Goal: Task Accomplishment & Management: Manage account settings

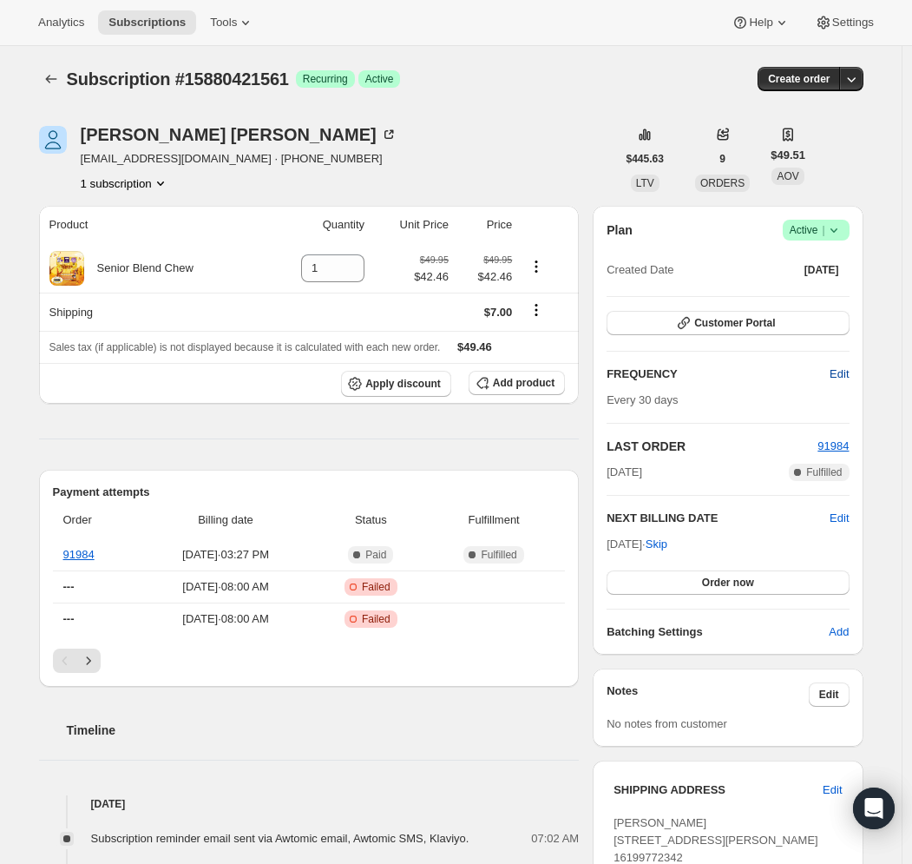
click at [854, 370] on button "Edit" at bounding box center [839, 374] width 40 height 28
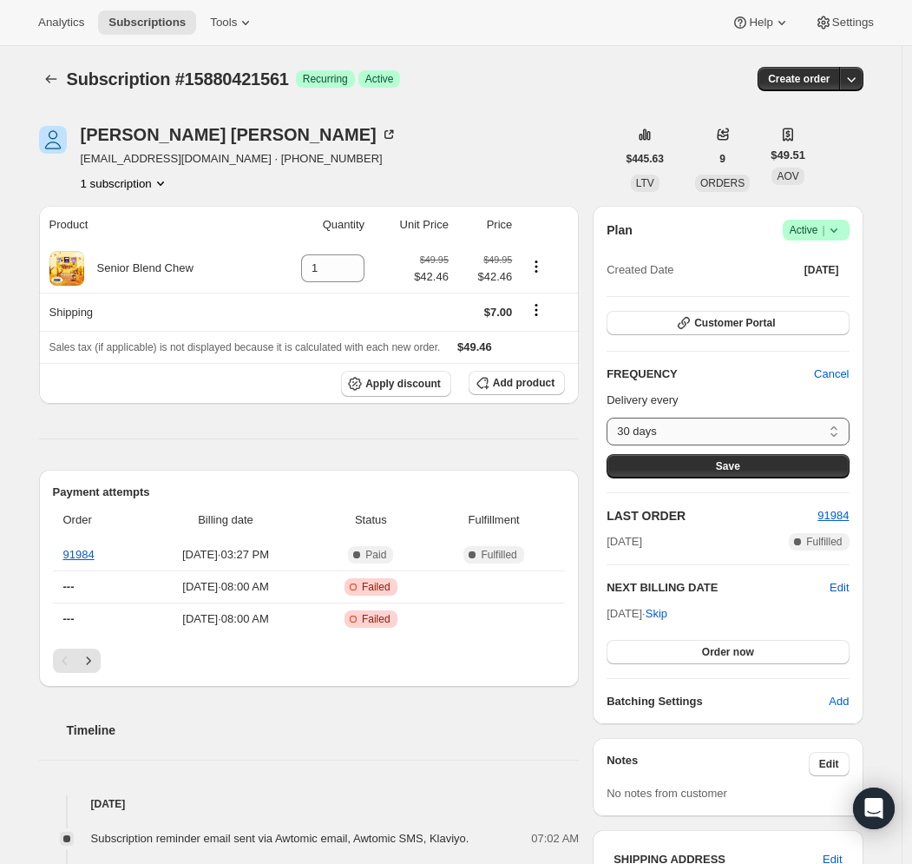
click at [716, 429] on select "30 days Custom..." at bounding box center [728, 432] width 242 height 28
select select "custom"
click at [611, 418] on select "30 days Custom..." at bounding box center [728, 432] width 242 height 28
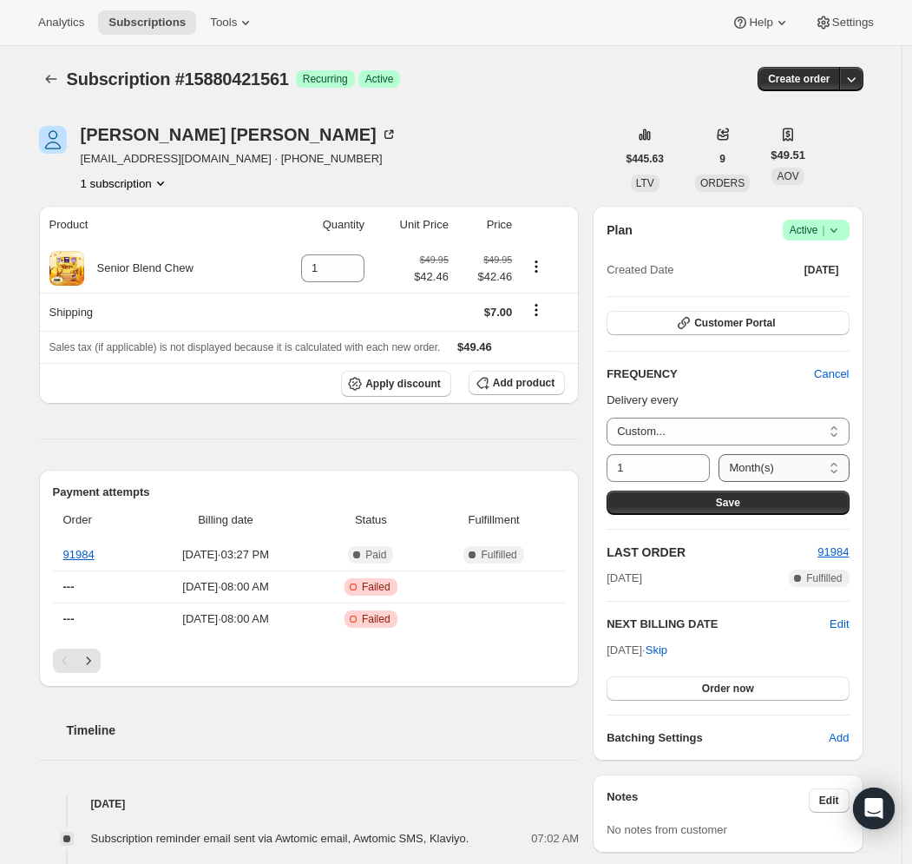
click at [763, 461] on select "Day(s) Week(s) Month(s) Year(s)" at bounding box center [784, 468] width 130 height 28
select select "DAY"
click at [719, 454] on select "Day(s) Week(s) Month(s) Year(s)" at bounding box center [784, 468] width 130 height 28
drag, startPoint x: 648, startPoint y: 472, endPoint x: 582, endPoint y: 466, distance: 66.3
click at [582, 466] on div "[PERSON_NAME] [EMAIL_ADDRESS][DOMAIN_NAME] · [PHONE_NUMBER] 1 subscription $445…" at bounding box center [444, 786] width 839 height 1376
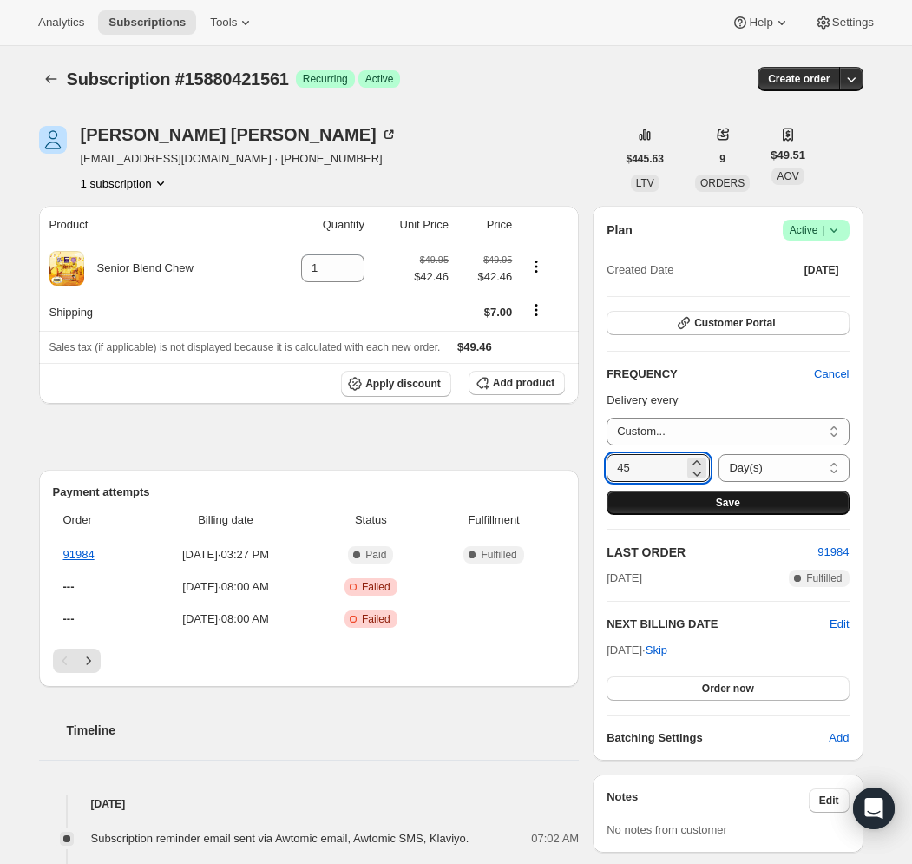
type input "45"
click at [691, 495] on button "Save" at bounding box center [728, 502] width 242 height 24
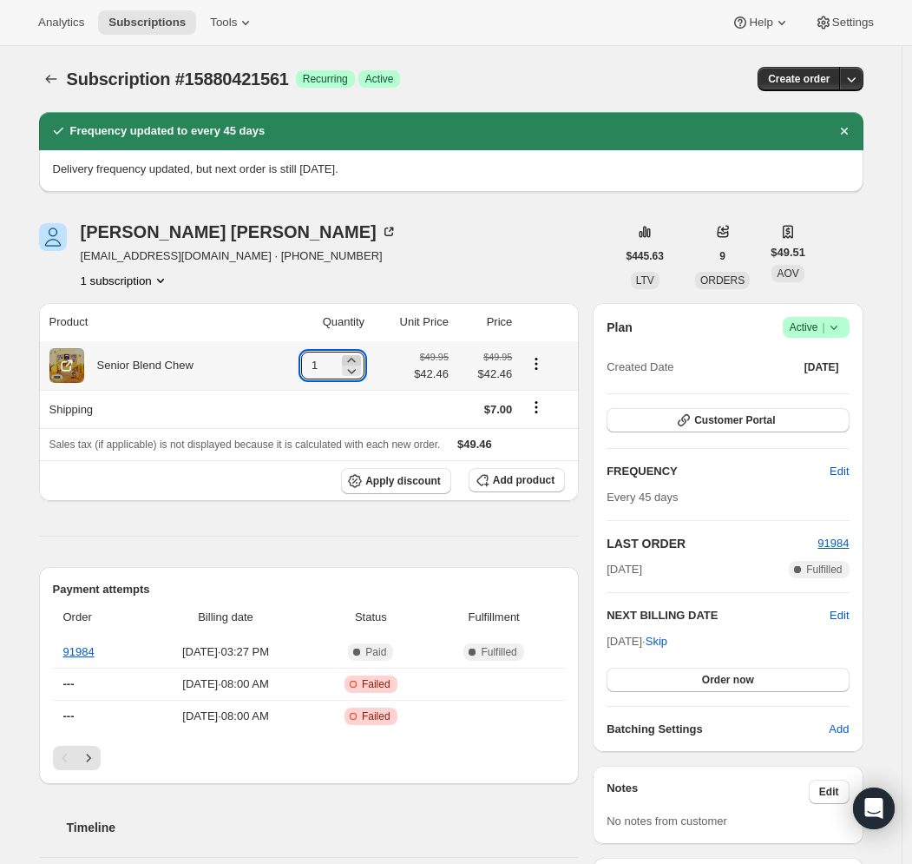
click at [353, 355] on icon at bounding box center [351, 360] width 17 height 17
type input "2"
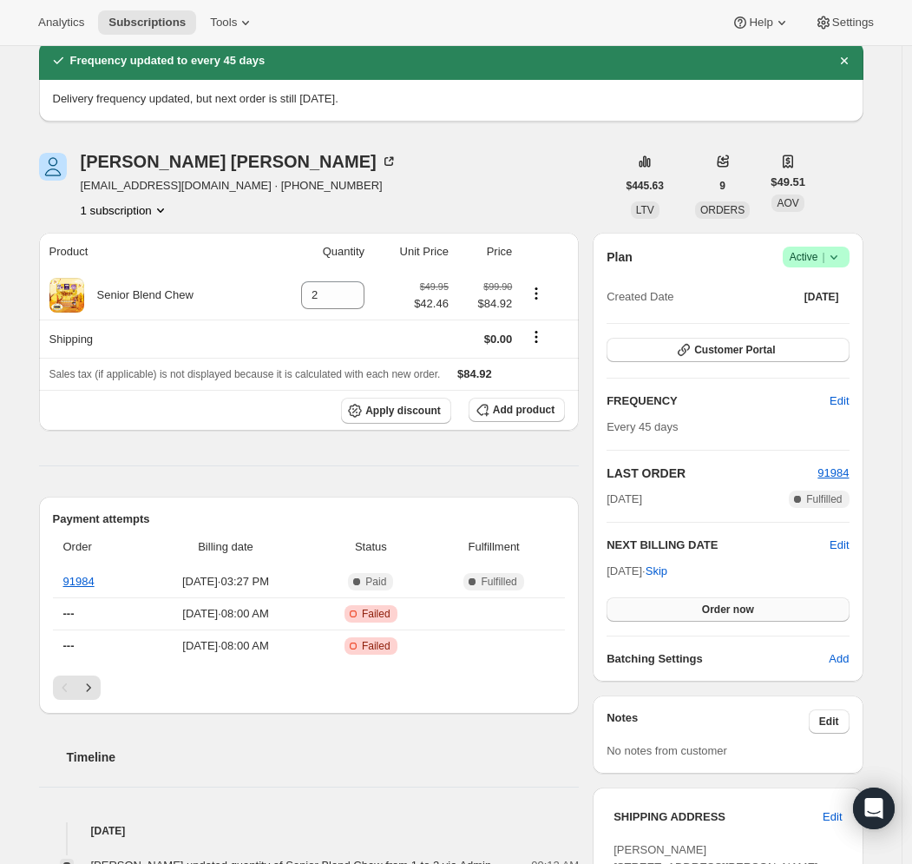
scroll to position [69, 0]
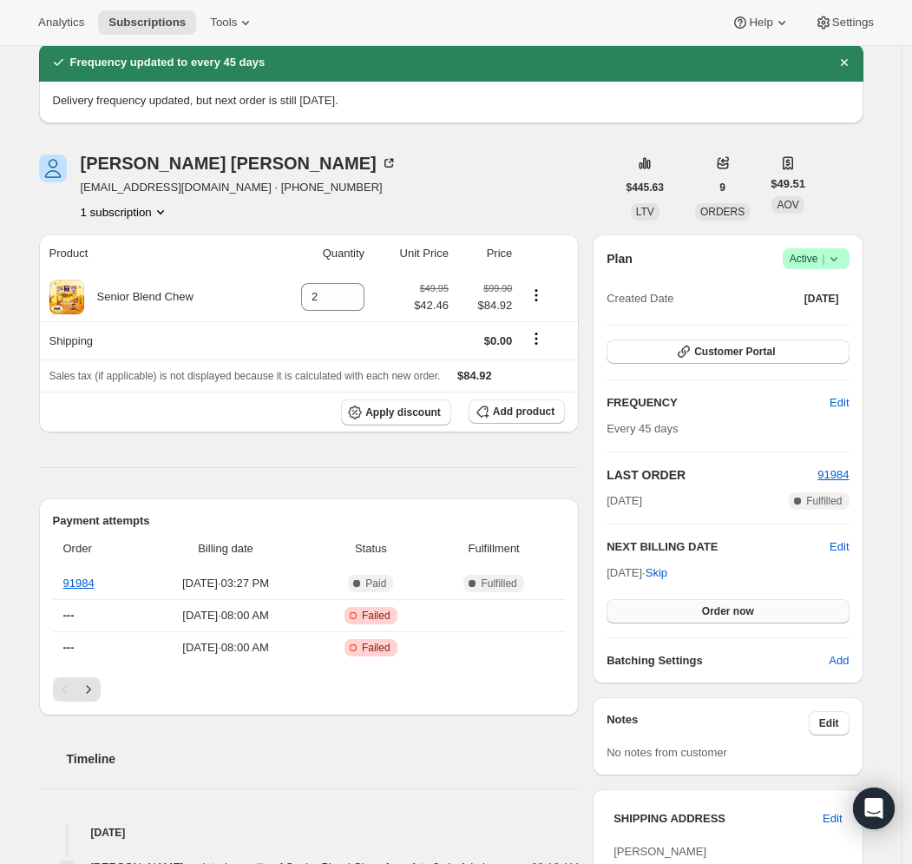
click at [783, 610] on button "Order now" at bounding box center [728, 611] width 242 height 24
click at [783, 614] on button "Click to confirm" at bounding box center [728, 611] width 242 height 24
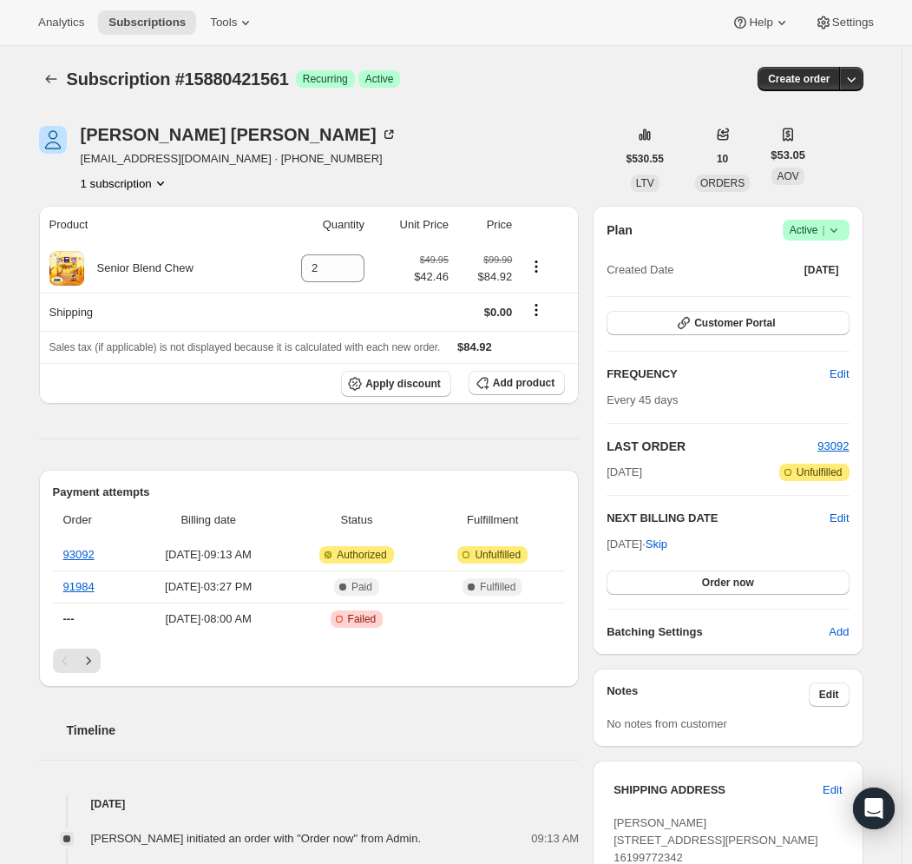
click at [499, 88] on div "Subscription #15880421561 Success Recurring Success Active" at bounding box center [318, 79] width 503 height 24
